Goal: Find contact information: Find contact information

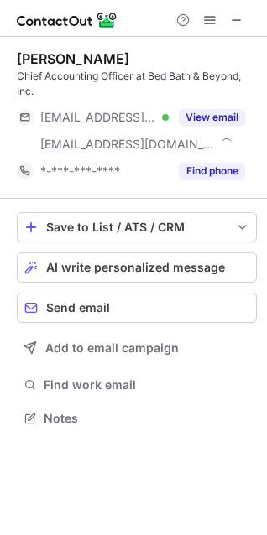
scroll to position [406, 267]
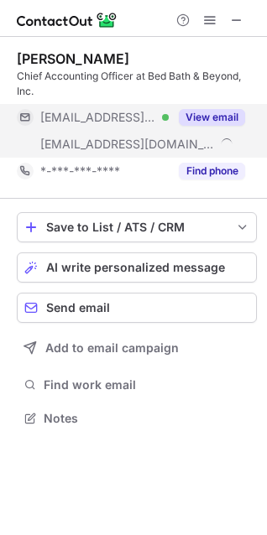
click at [216, 109] on button "View email" at bounding box center [212, 117] width 66 height 17
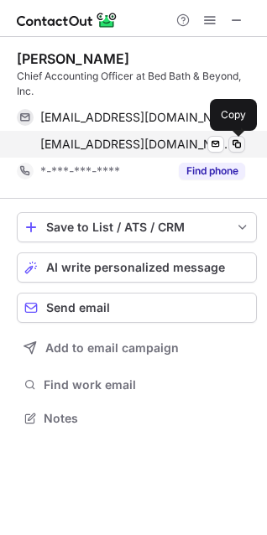
click at [240, 139] on span at bounding box center [236, 144] width 13 height 13
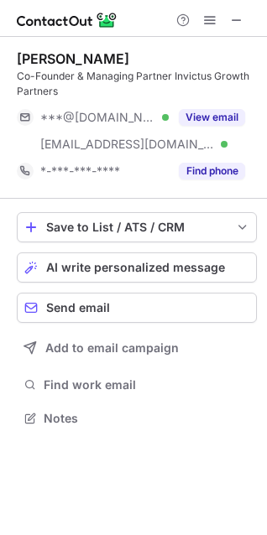
scroll to position [406, 267]
click at [229, 19] on button at bounding box center [236, 20] width 20 height 20
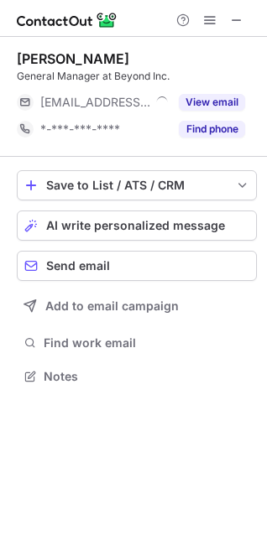
scroll to position [8, 8]
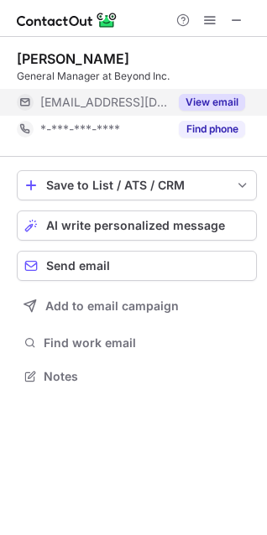
click at [206, 99] on button "View email" at bounding box center [212, 102] width 66 height 17
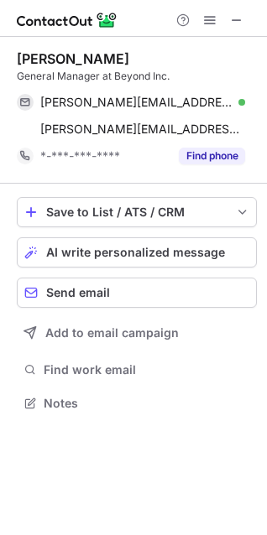
scroll to position [391, 267]
